Goal: Task Accomplishment & Management: Complete application form

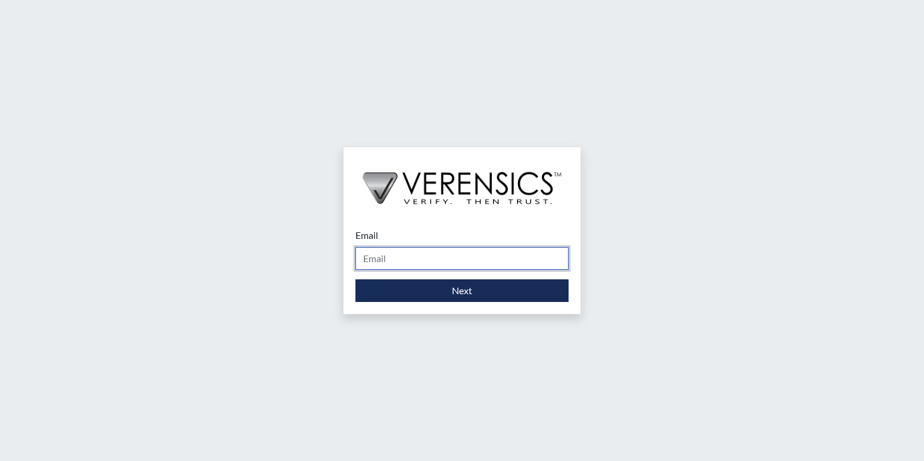
click at [373, 257] on input "Email" at bounding box center [461, 258] width 213 height 23
type input "[EMAIL_ADDRESS][PERSON_NAME][DOMAIN_NAME]"
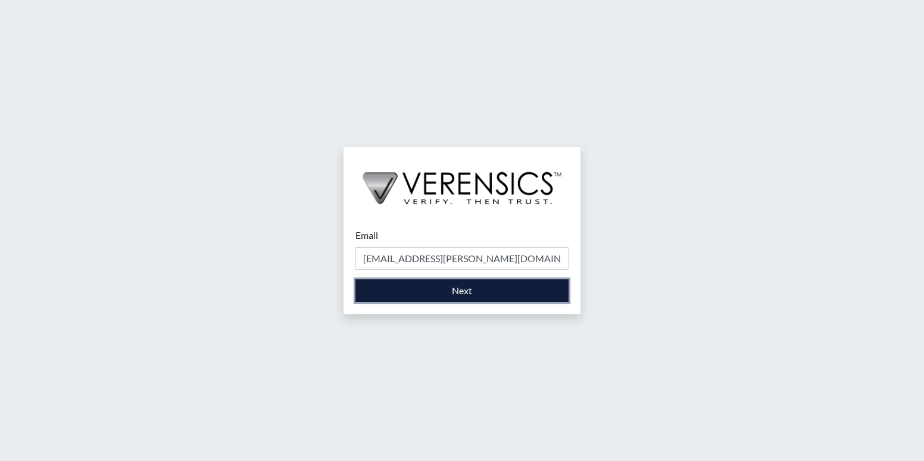
click at [409, 294] on button "Next" at bounding box center [461, 290] width 213 height 23
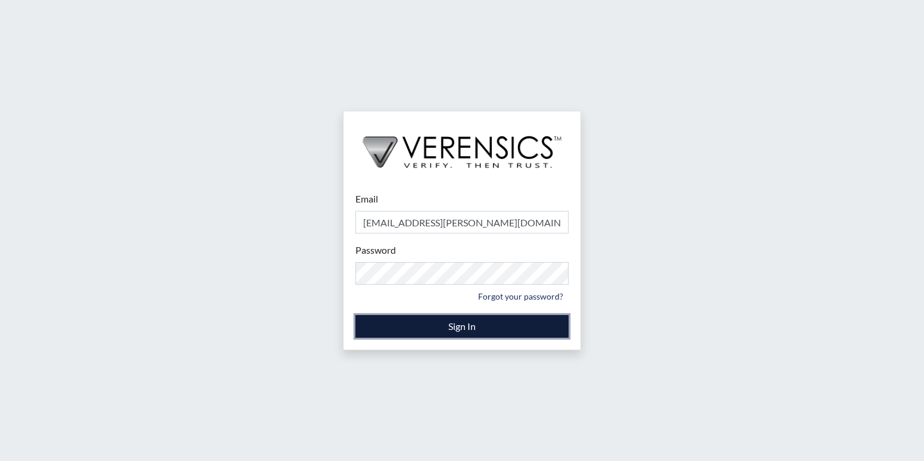
click at [501, 321] on button "Sign In" at bounding box center [461, 326] width 213 height 23
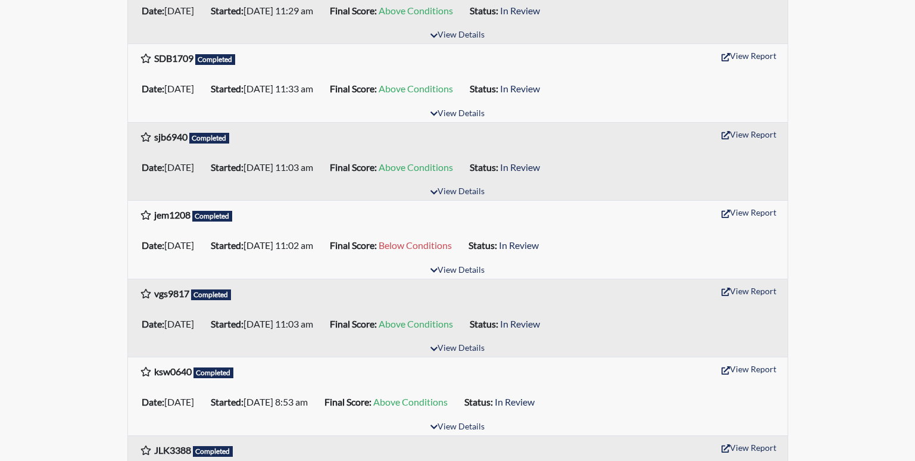
scroll to position [270, 0]
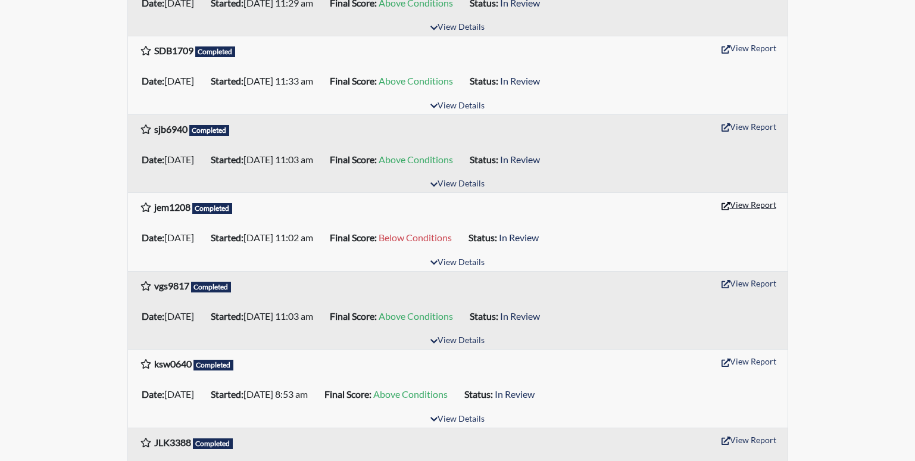
click at [749, 202] on button "View Report" at bounding box center [748, 204] width 65 height 18
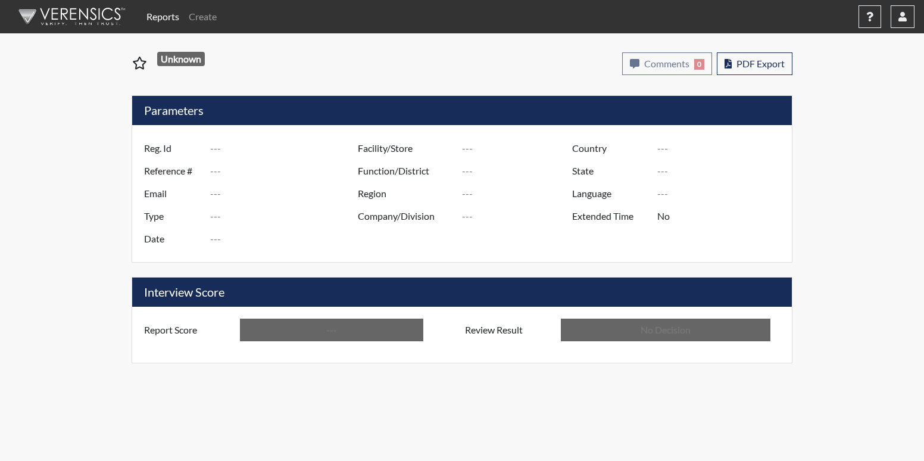
type input "jem1208"
type input "50957"
type input "---"
type input "Corrections Pre-Employment"
type input "[DATE]"
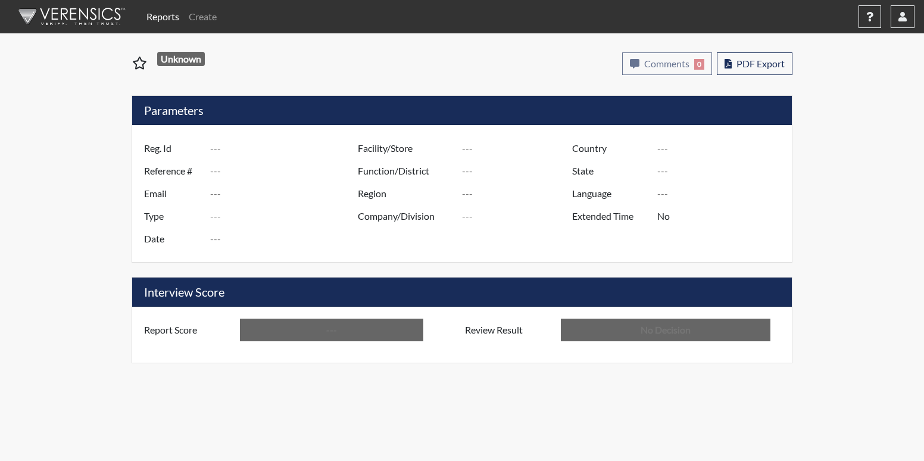
type input "[PERSON_NAME]"
type input "[GEOGRAPHIC_DATA]"
type input "[US_STATE]"
type input "English"
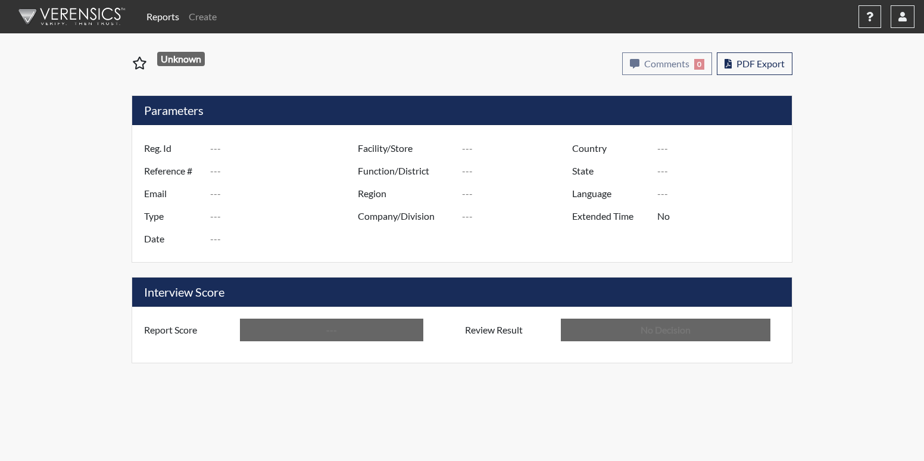
type input "Below Conditions"
type input "In Review"
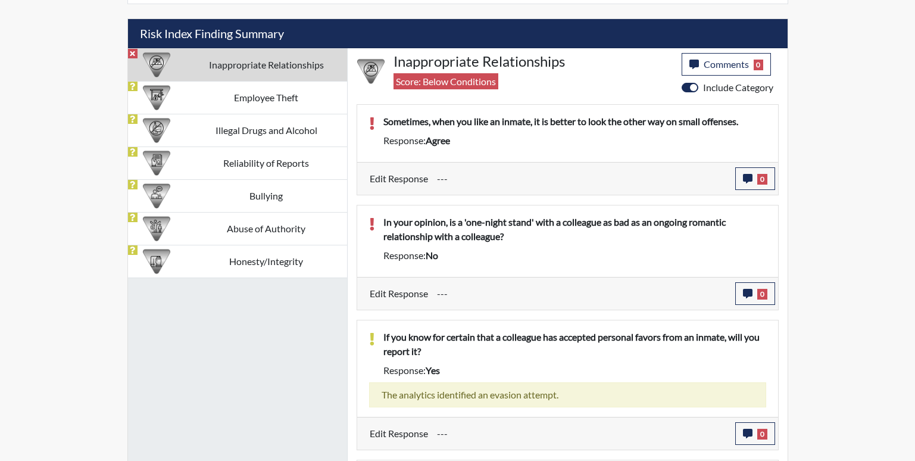
scroll to position [689, 0]
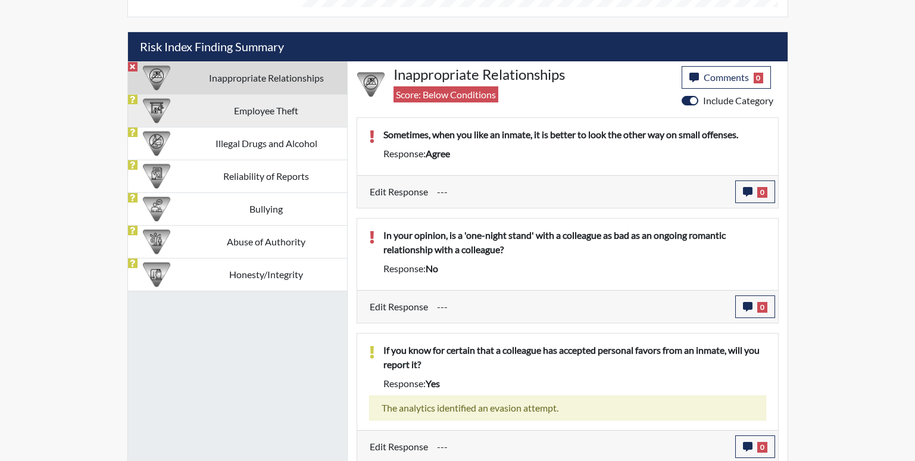
click at [274, 108] on td "Employee Theft" at bounding box center [266, 110] width 161 height 33
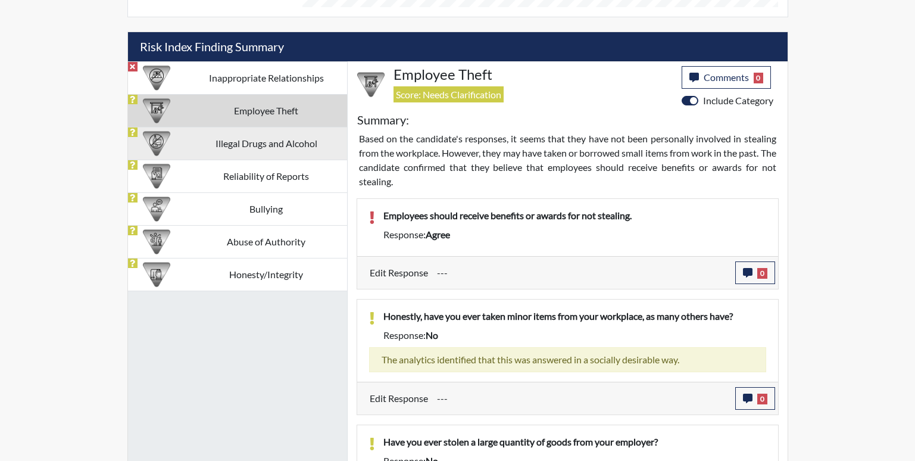
click at [296, 139] on td "Illegal Drugs and Alcohol" at bounding box center [266, 143] width 161 height 33
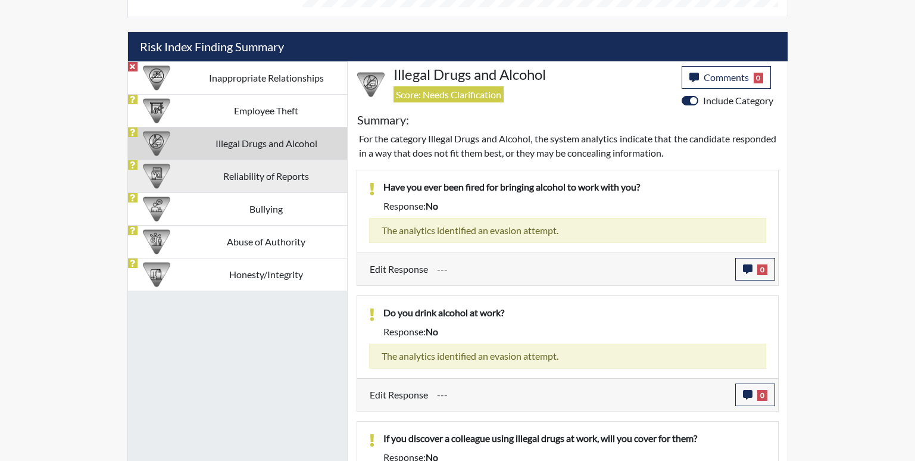
click at [252, 180] on td "Reliability of Reports" at bounding box center [266, 176] width 161 height 33
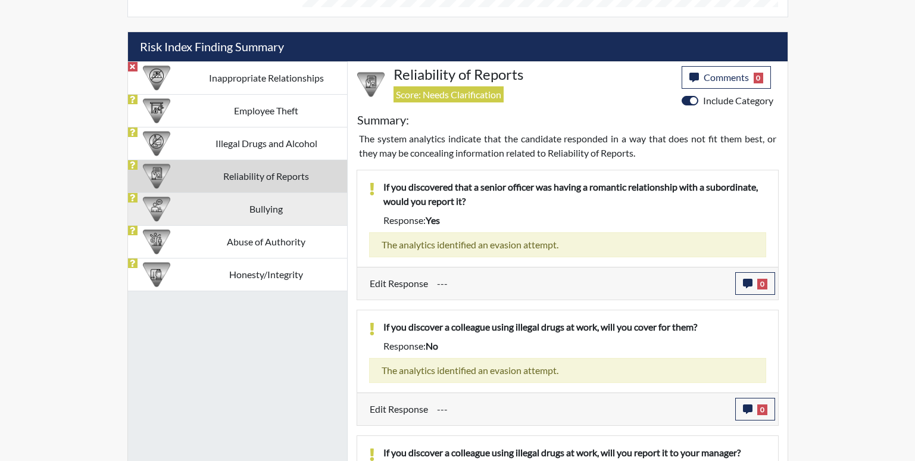
click at [257, 208] on td "Bullying" at bounding box center [266, 208] width 161 height 33
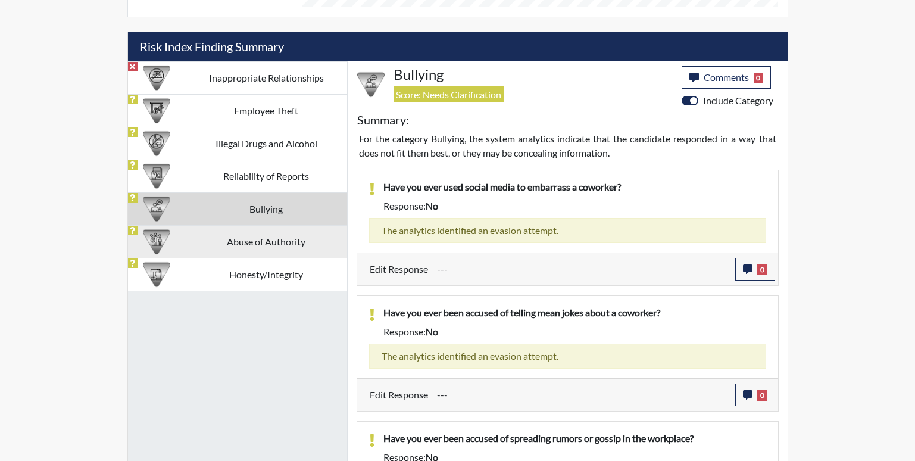
click at [261, 246] on td "Abuse of Authority" at bounding box center [266, 241] width 161 height 33
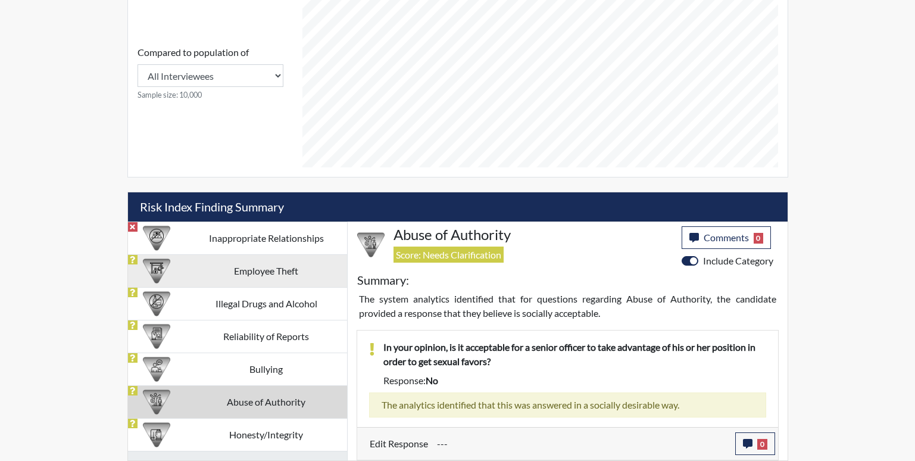
click at [252, 271] on td "Employee Theft" at bounding box center [266, 270] width 161 height 33
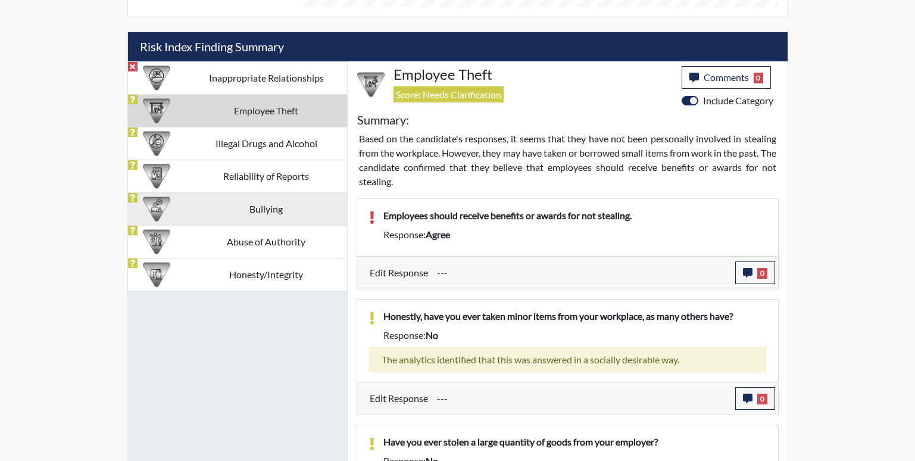
click at [234, 215] on td "Bullying" at bounding box center [266, 208] width 161 height 33
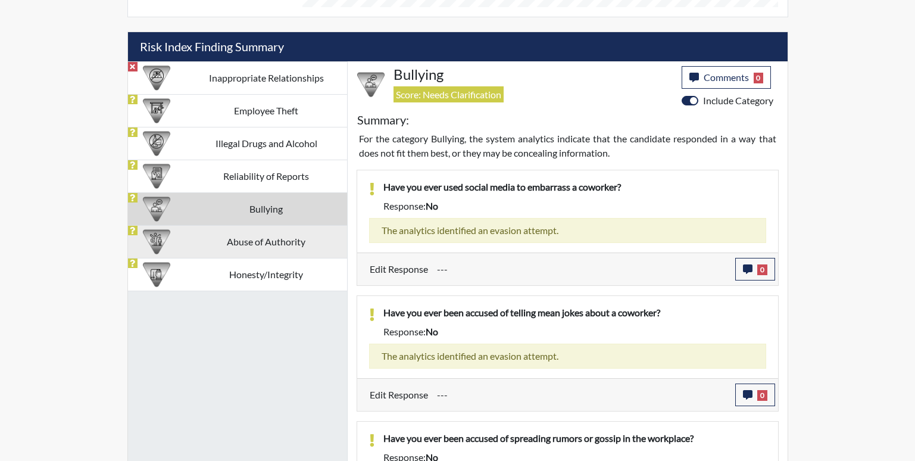
click at [237, 235] on td "Abuse of Authority" at bounding box center [266, 241] width 161 height 33
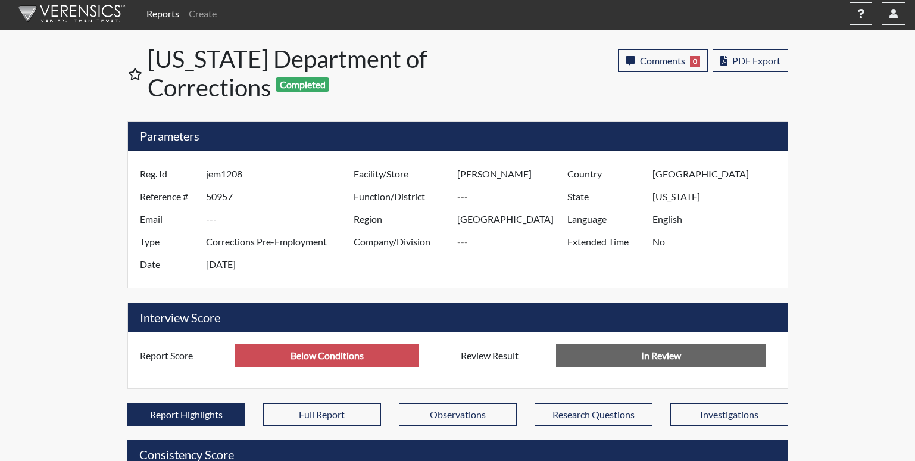
scroll to position [0, 0]
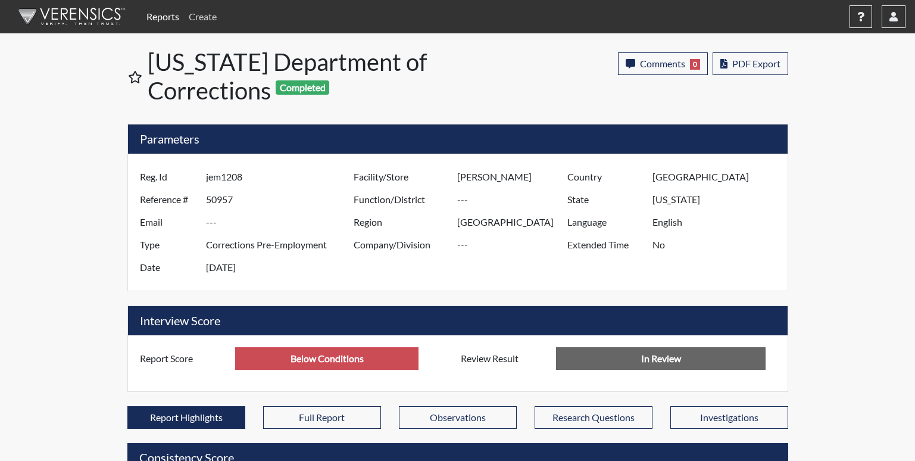
click at [198, 16] on link "Create" at bounding box center [202, 17] width 37 height 24
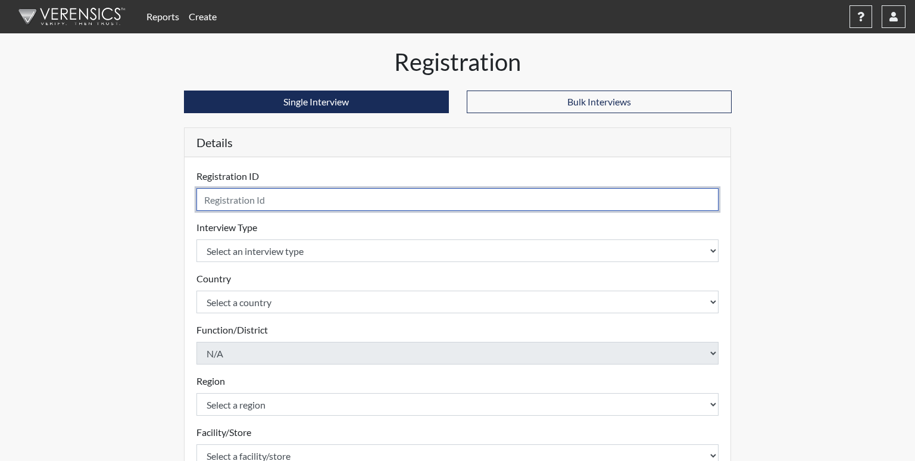
click at [230, 201] on input "text" at bounding box center [457, 199] width 523 height 23
type input "tdg8172"
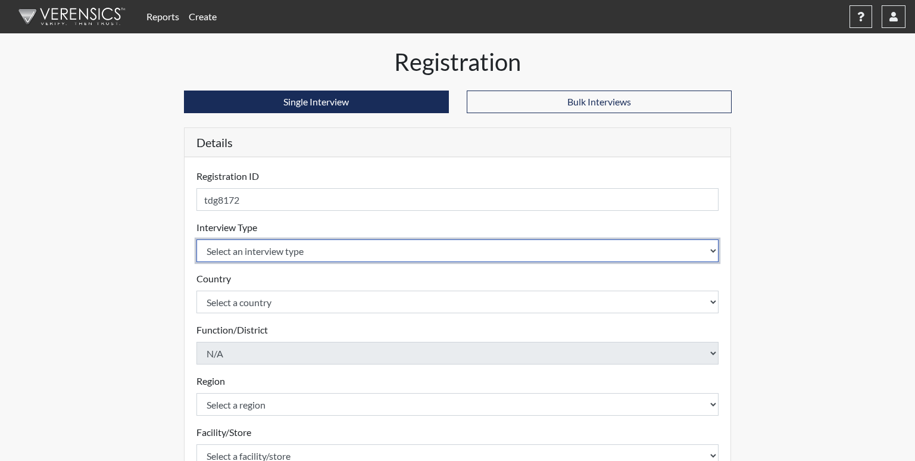
click at [241, 254] on select "Select an interview type Corrections Pre-Employment" at bounding box center [457, 250] width 523 height 23
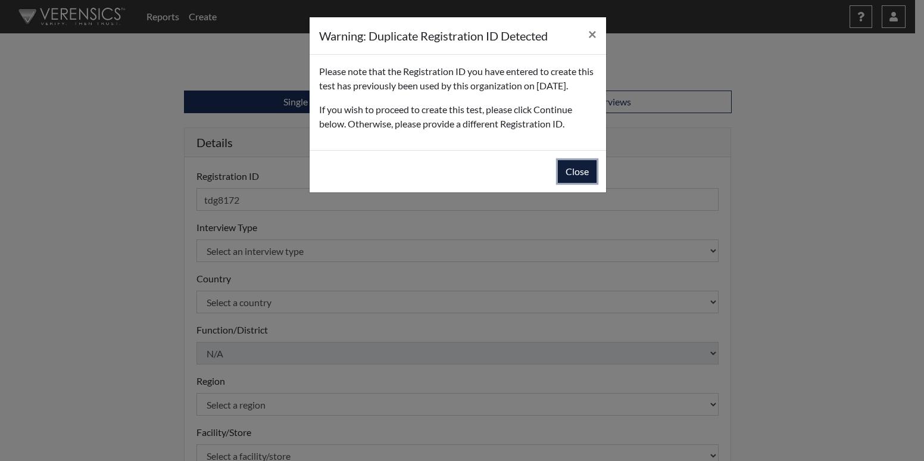
click at [586, 180] on button "Close" at bounding box center [577, 171] width 39 height 23
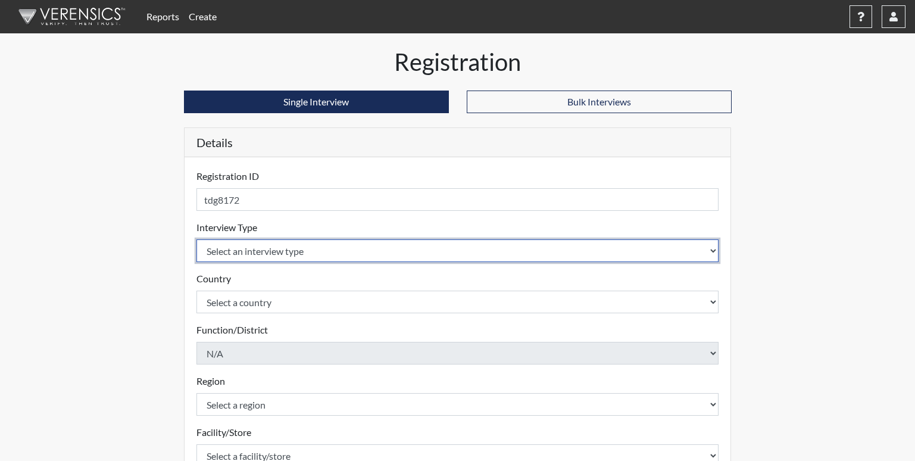
click at [223, 254] on select "Select an interview type Corrections Pre-Employment" at bounding box center [457, 250] width 523 height 23
select select "ff733e93-e1bf-11ea-9c9f-0eff0cf7eb8f"
click at [196, 239] on select "Select an interview type Corrections Pre-Employment" at bounding box center [457, 250] width 523 height 23
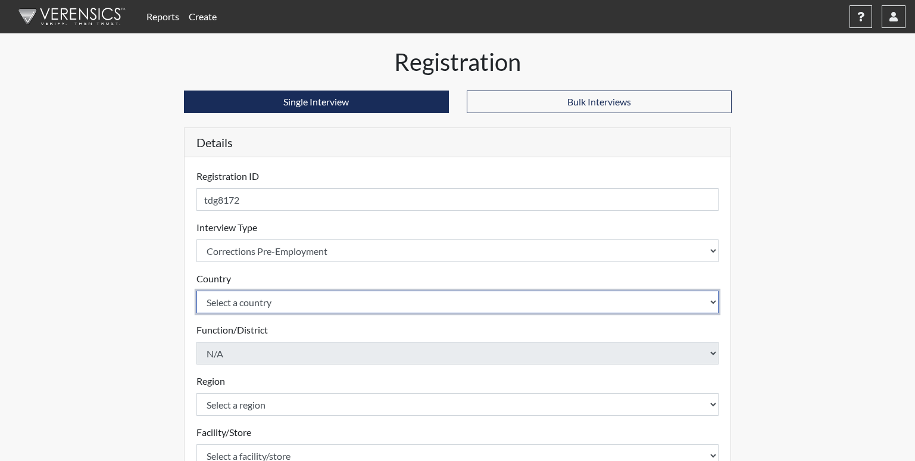
click at [227, 294] on select "Select a country United States Mexico" at bounding box center [457, 301] width 523 height 23
select select "united-states-of-america"
click at [196, 290] on select "Select a country United States Mexico" at bounding box center [457, 301] width 523 height 23
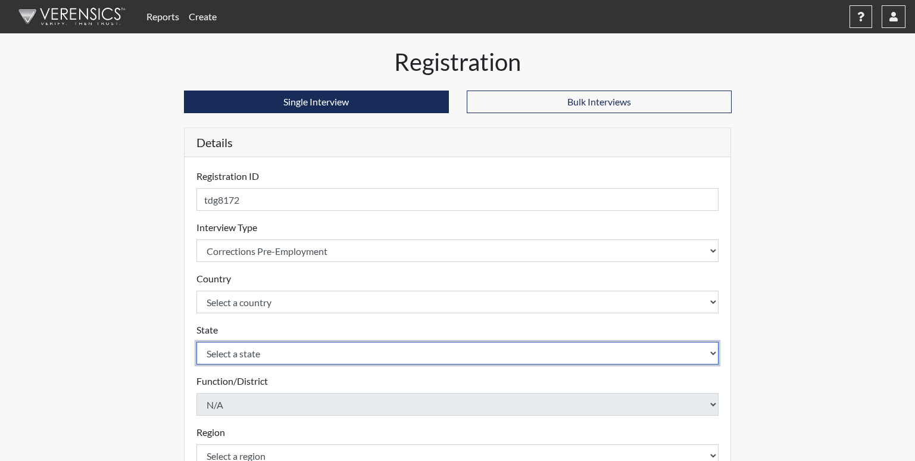
click at [228, 349] on select "Select a state Alabama Alaska Arizona Arkansas California Colorado Connecticut …" at bounding box center [457, 353] width 523 height 23
select select "GA"
click at [196, 342] on select "Select a state Alabama Alaska Arizona Arkansas California Colorado Connecticut …" at bounding box center [457, 353] width 523 height 23
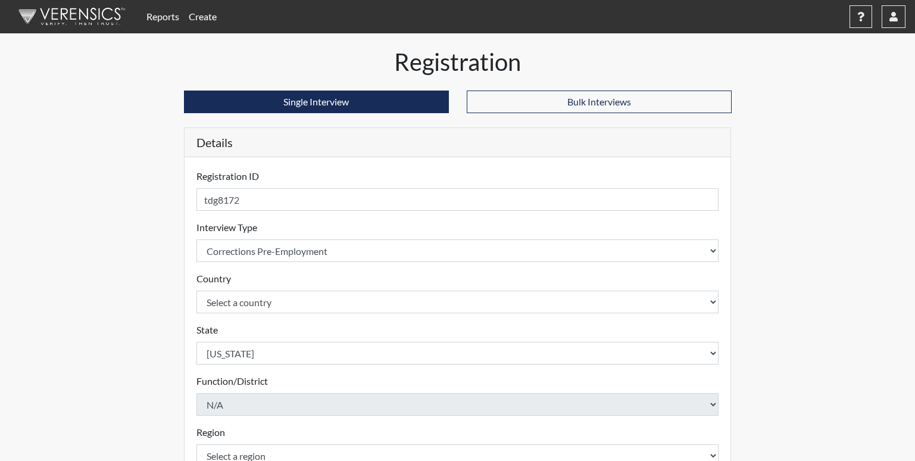
drag, startPoint x: 398, startPoint y: 387, endPoint x: 467, endPoint y: 388, distance: 68.5
click at [467, 388] on div "Function/District N/A Please select a function/district." at bounding box center [457, 395] width 523 height 42
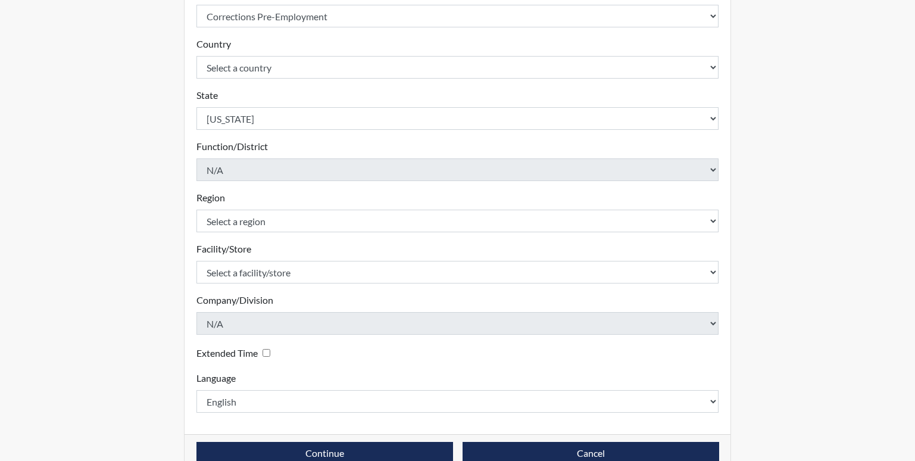
scroll to position [238, 0]
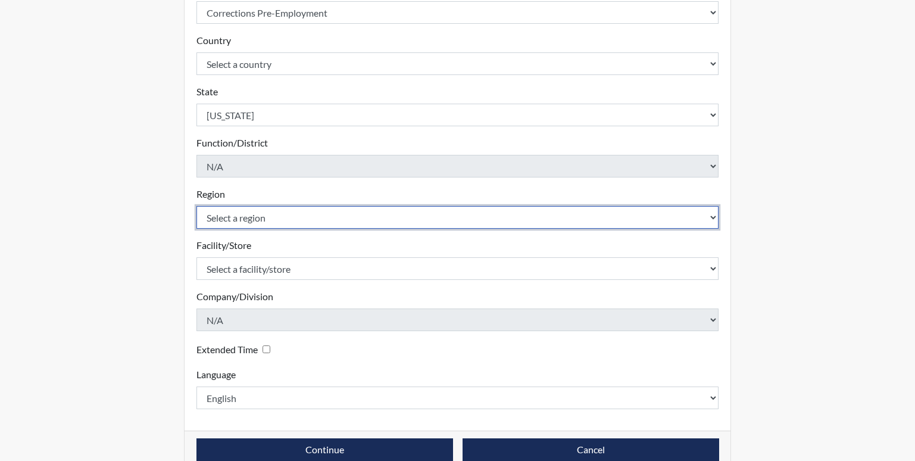
click at [264, 219] on select "Select a region Southwest Region" at bounding box center [457, 217] width 523 height 23
select select "51976826-f18e-4b67-8d3b-b0a0fa2f97ff"
click at [196, 206] on select "Select a region Southwest Region" at bounding box center [457, 217] width 523 height 23
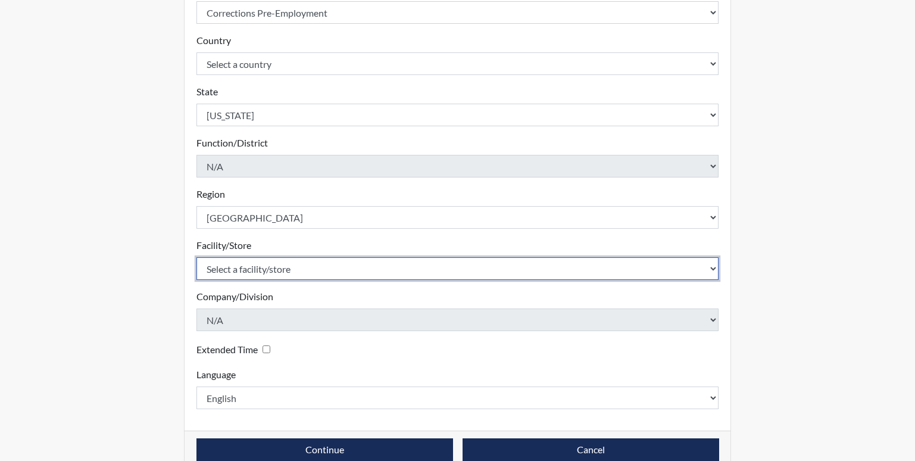
click at [261, 276] on select "Select a facility/store Dooly SP McEver PDC" at bounding box center [457, 268] width 523 height 23
select select "471cf4a4-d856-470c-a861-f771c81c4fdf"
click at [196, 257] on select "Select a facility/store Dooly SP McEver PDC" at bounding box center [457, 268] width 523 height 23
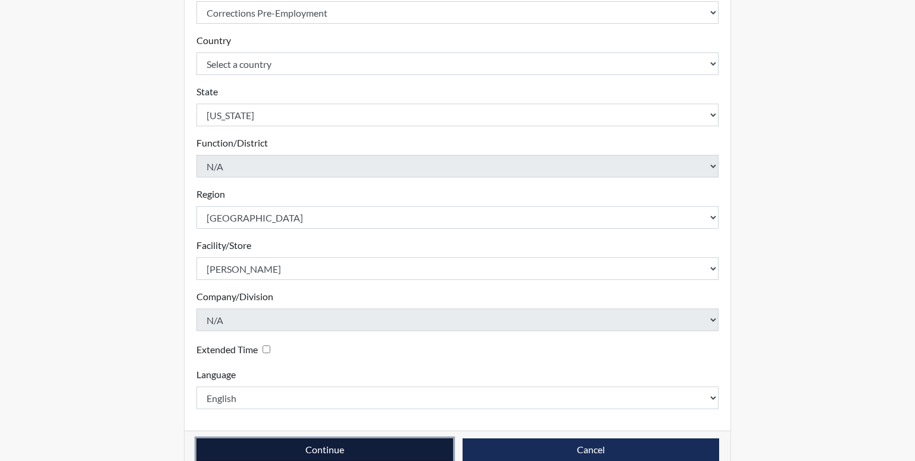
click at [315, 446] on button "Continue" at bounding box center [324, 449] width 257 height 23
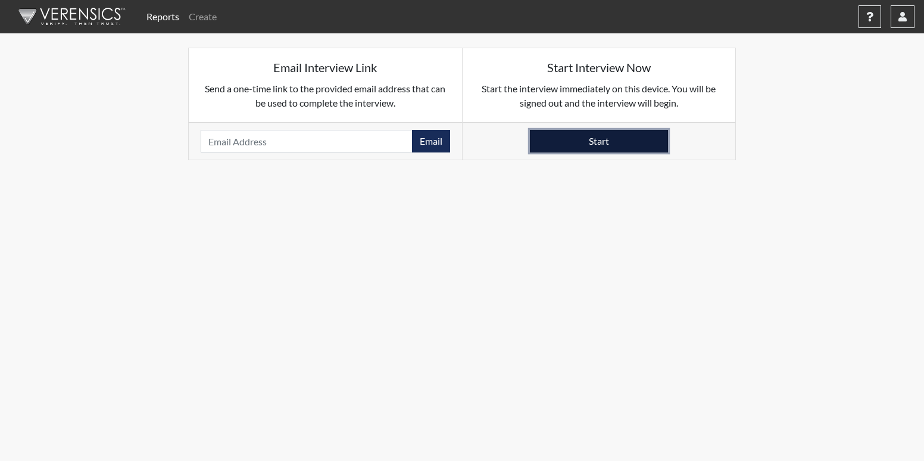
click at [560, 137] on button "Start" at bounding box center [599, 141] width 138 height 23
